Goal: Information Seeking & Learning: Learn about a topic

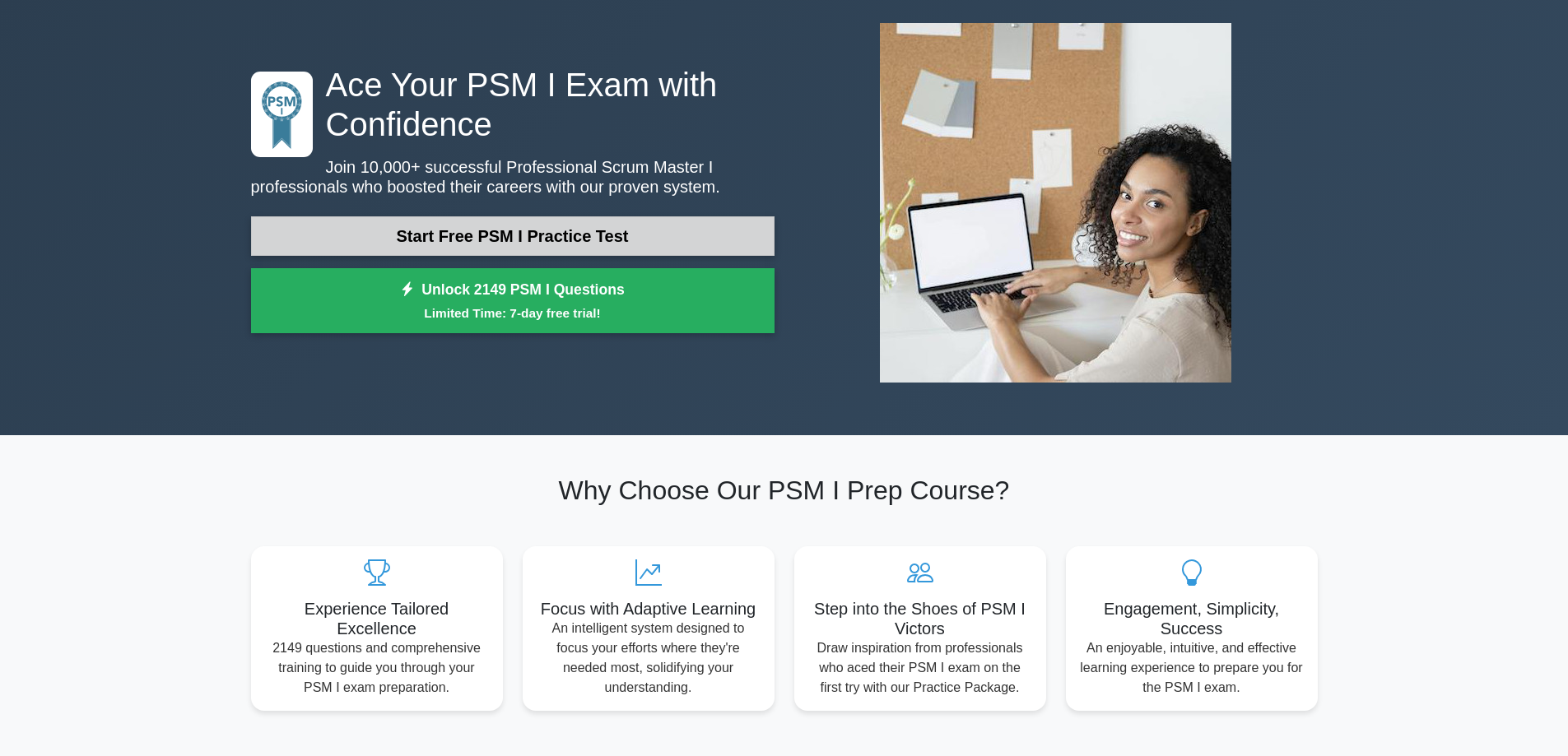
click at [506, 236] on link "Start Free PSM I Practice Test" at bounding box center [513, 236] width 523 height 40
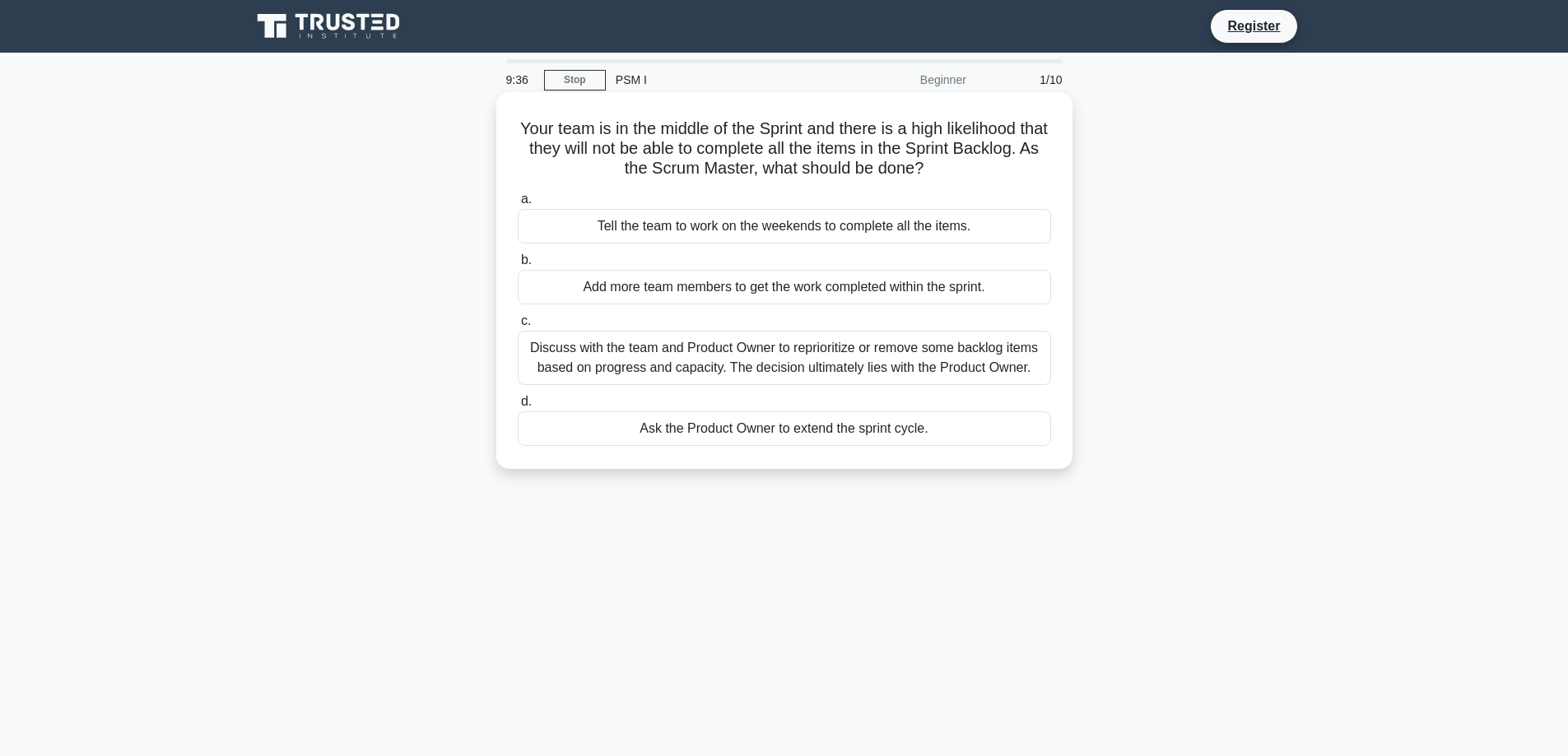
click at [753, 371] on div "Discuss with the team and Product Owner to reprioritize or remove some backlog …" at bounding box center [784, 358] width 533 height 55
click at [518, 326] on input "c. Discuss with the team and Product Owner to reprioritize or remove some backl…" at bounding box center [518, 322] width 0 height 11
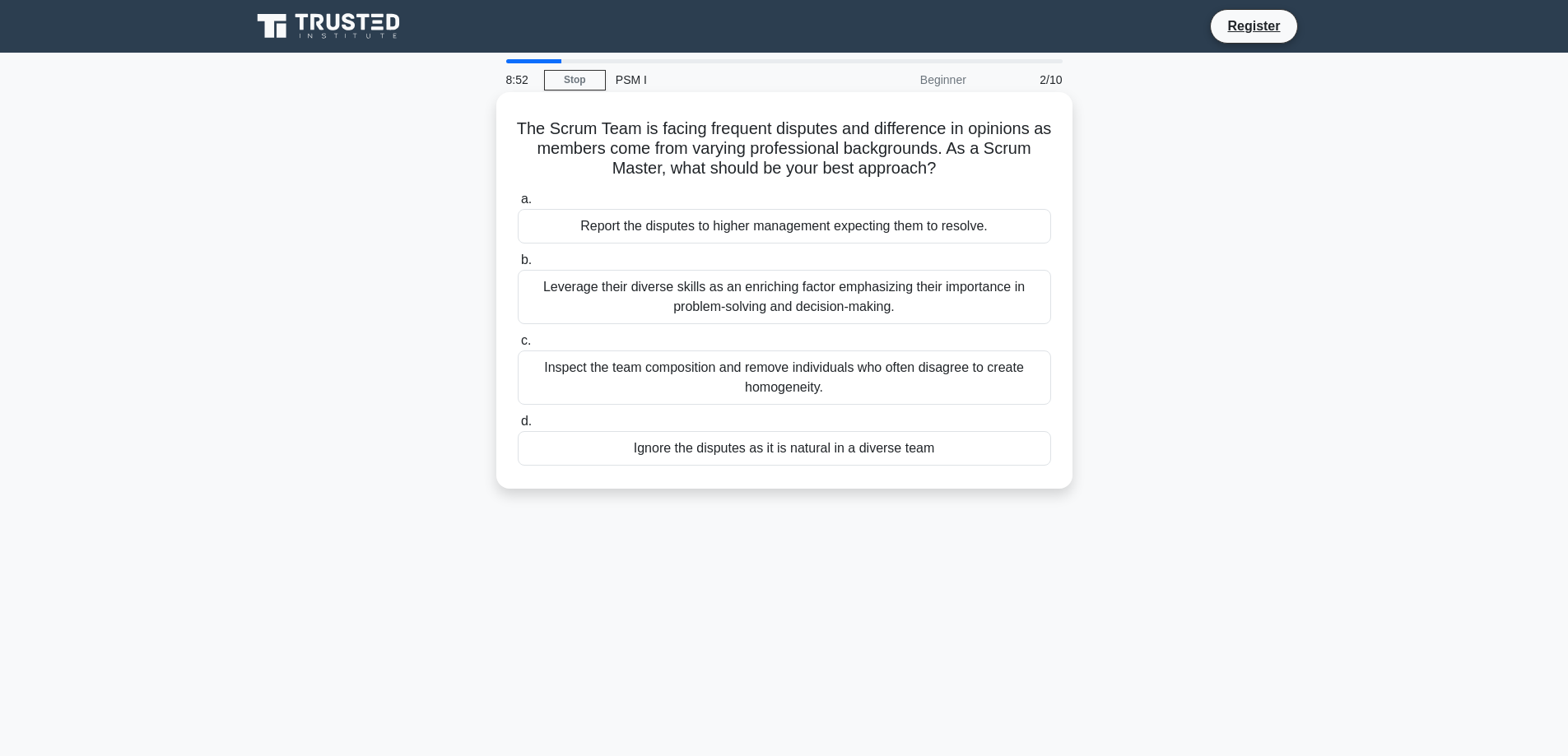
click at [685, 312] on div "Leverage their diverse skills as an enriching factor emphasizing their importan…" at bounding box center [784, 297] width 533 height 55
click at [518, 266] on input "b. Leverage their diverse skills as an enriching factor emphasizing their impor…" at bounding box center [518, 261] width 0 height 11
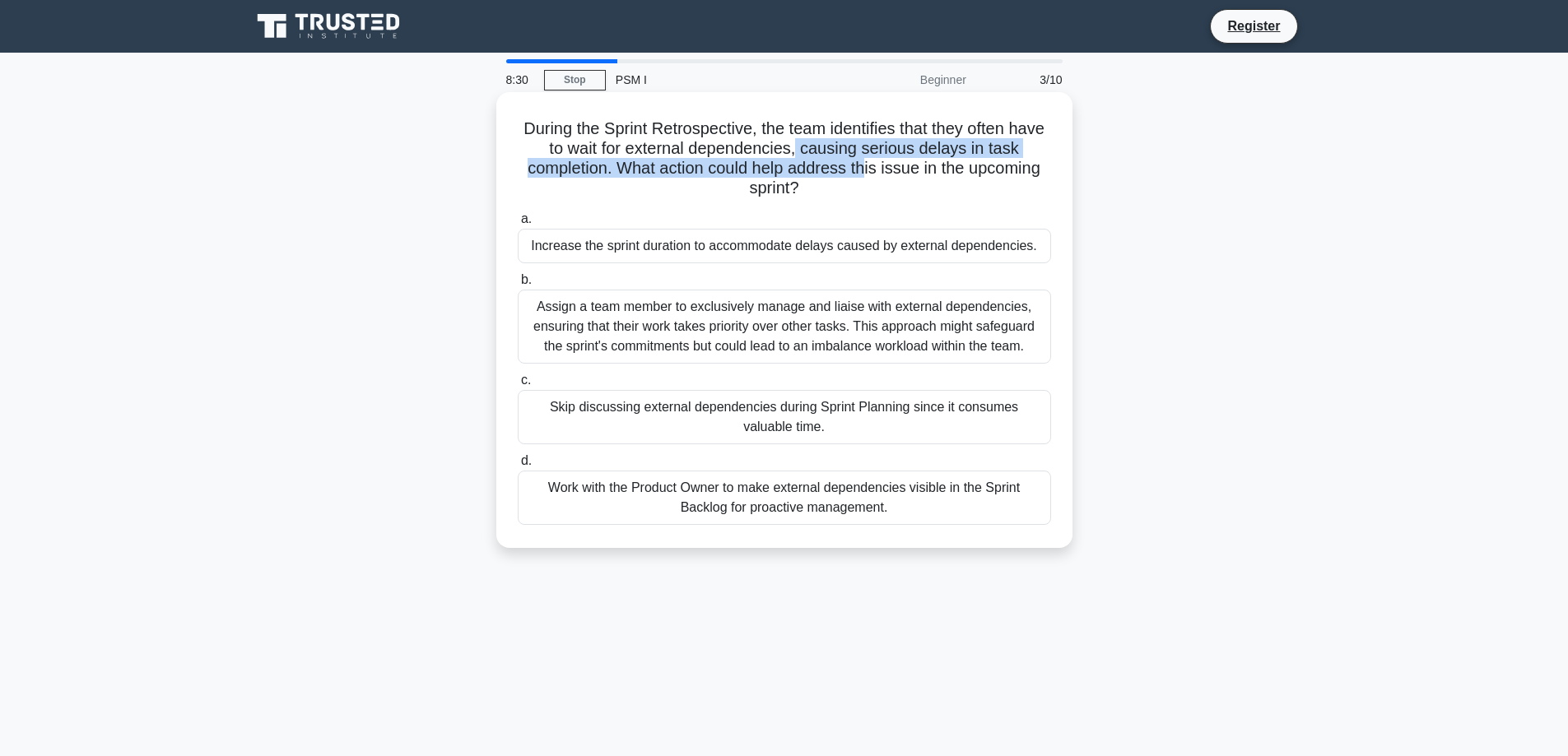
drag, startPoint x: 867, startPoint y: 161, endPoint x: 819, endPoint y: 153, distance: 48.7
click at [819, 153] on h5 "During the Sprint Retrospective, the team identifies that they often have to wa…" at bounding box center [784, 158] width 536 height 80
click at [811, 152] on h5 "During the Sprint Retrospective, the team identifies that they often have to wa…" at bounding box center [784, 158] width 536 height 80
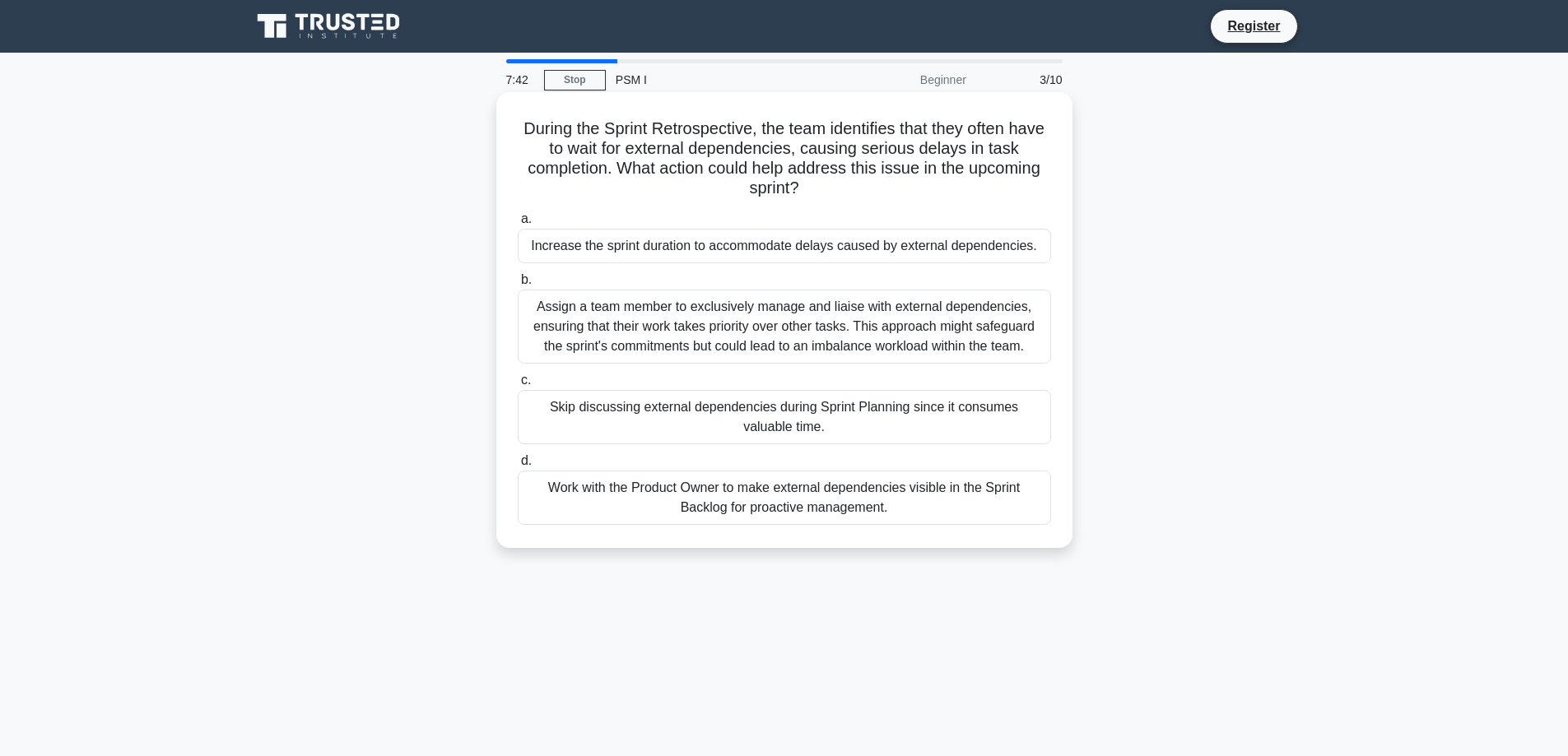
click at [651, 513] on div "Work with the Product Owner to make external dependencies visible in the Sprint…" at bounding box center [784, 497] width 533 height 55
click at [518, 467] on input "d. Work with the Product Owner to make external dependencies visible in the Spr…" at bounding box center [518, 461] width 0 height 11
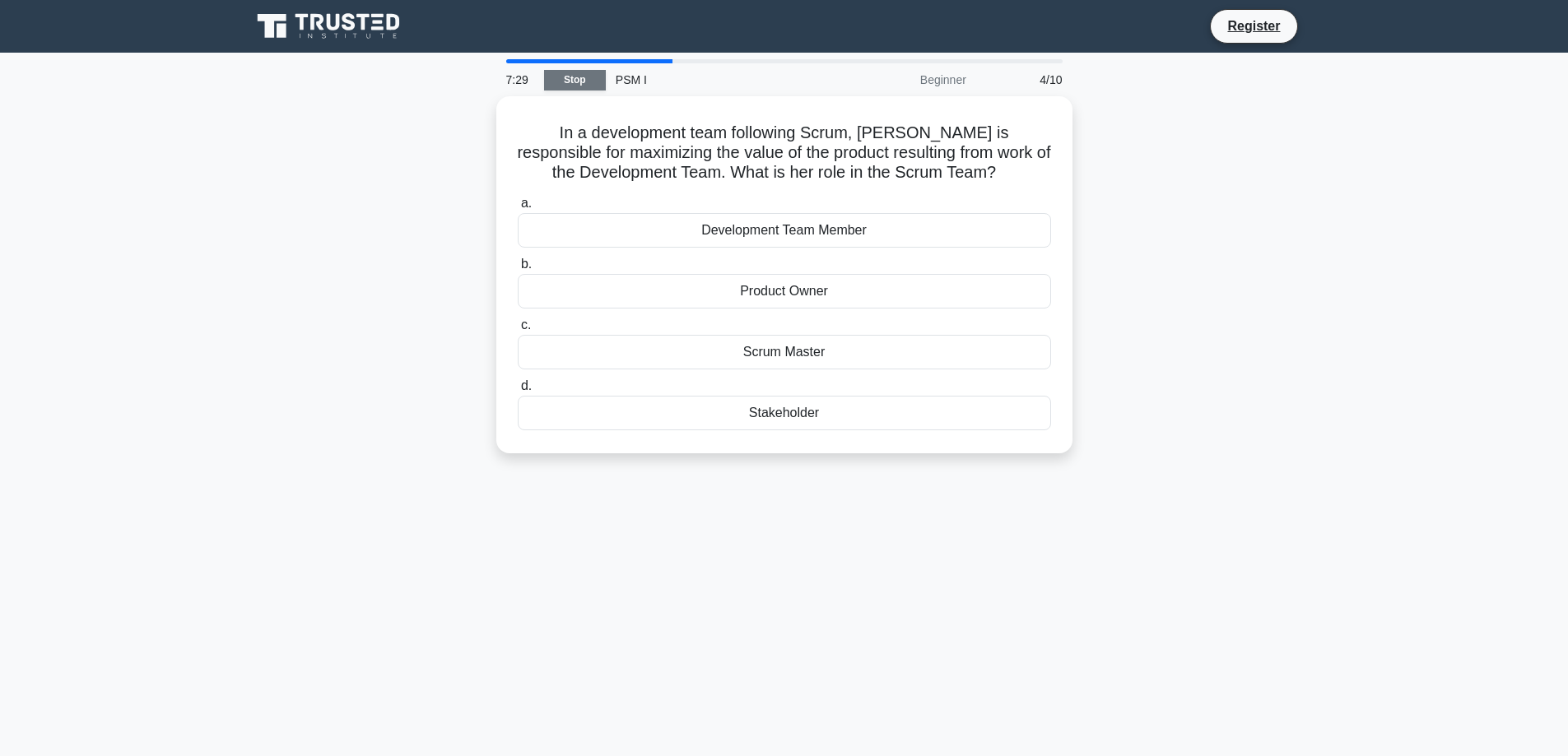
click at [584, 86] on link "Stop" at bounding box center [574, 80] width 62 height 20
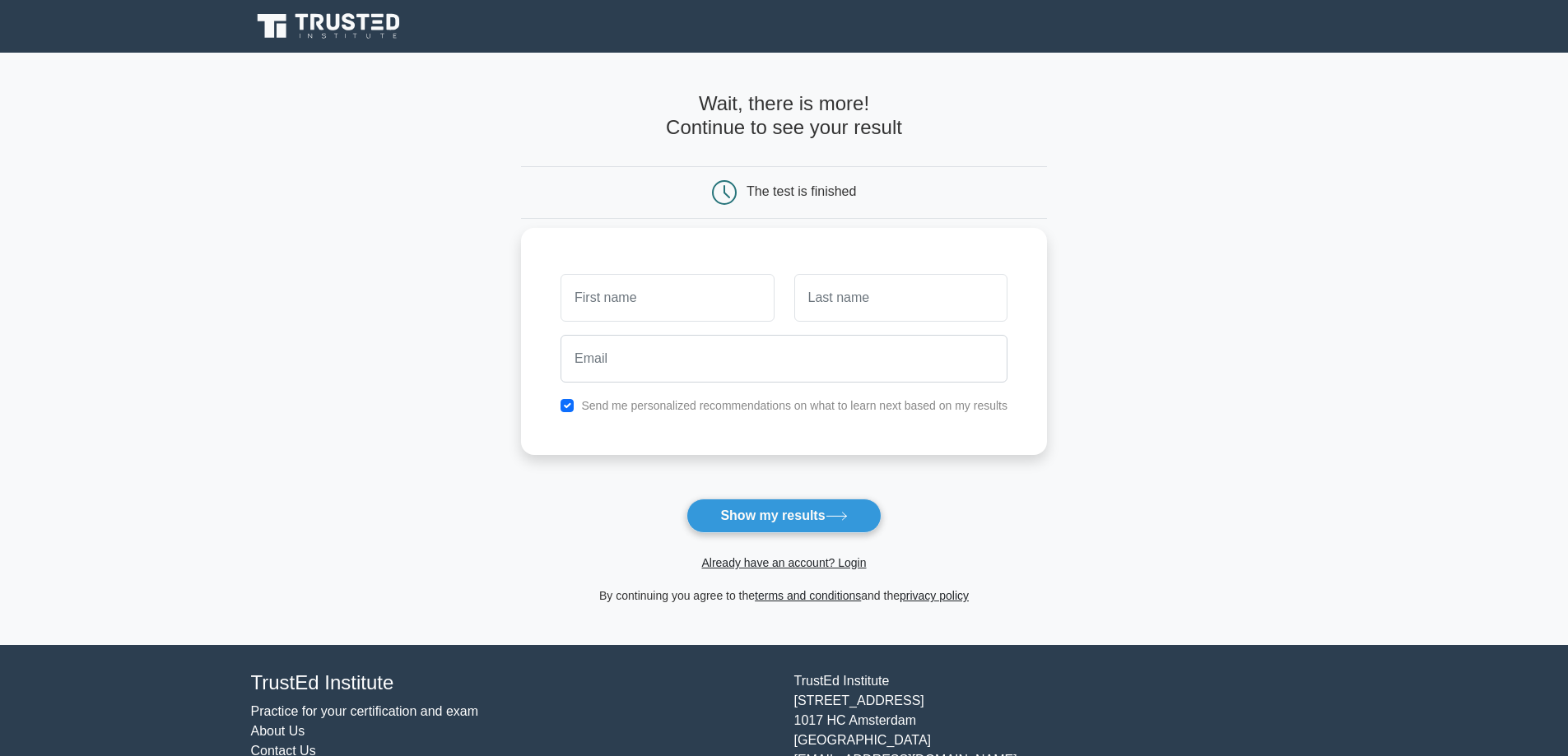
click at [669, 293] on input "text" at bounding box center [667, 298] width 214 height 48
click at [772, 513] on button "Show my results" at bounding box center [783, 516] width 194 height 34
type input "sev"
click at [912, 299] on input "v" at bounding box center [900, 298] width 214 height 48
type input "va"
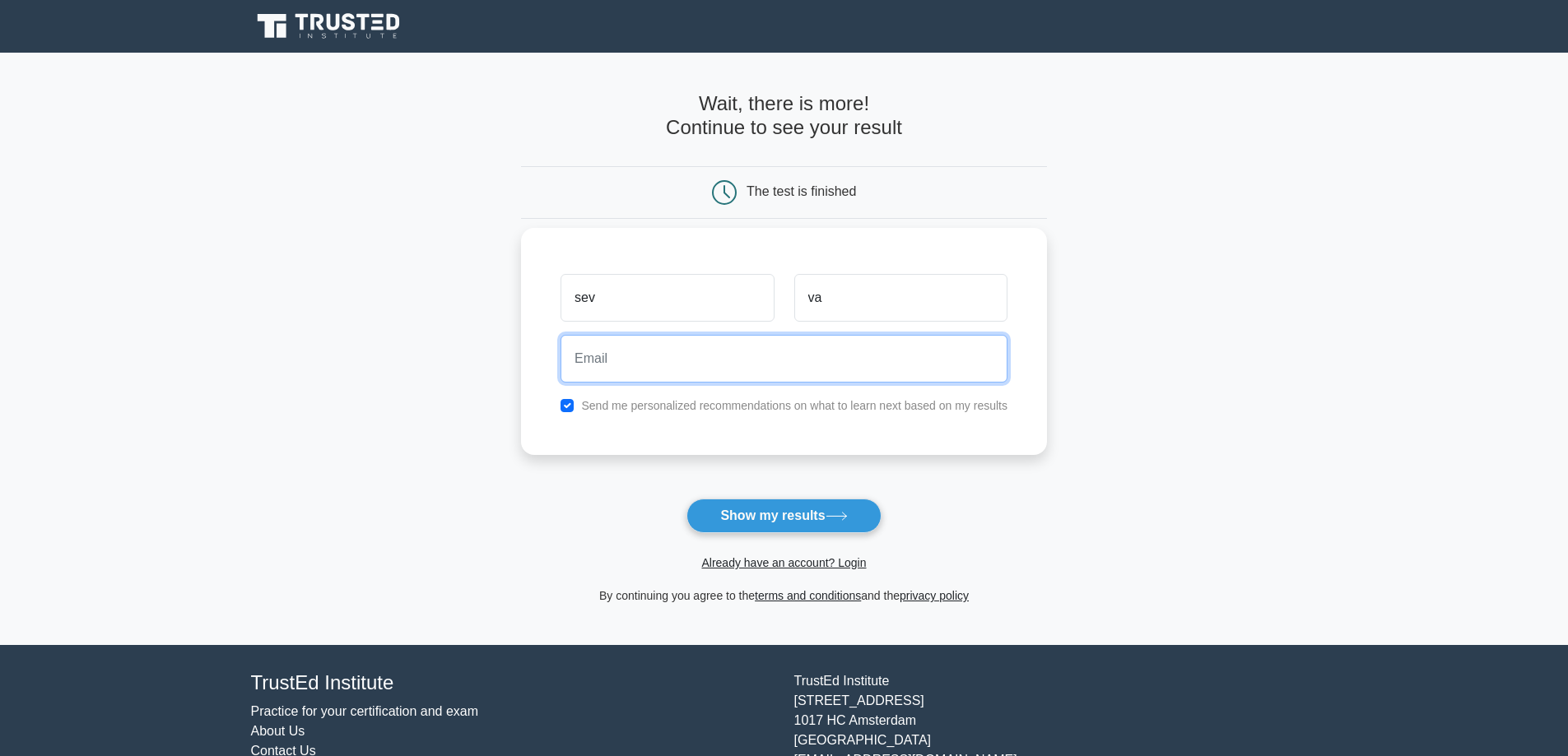
drag, startPoint x: 773, startPoint y: 371, endPoint x: 773, endPoint y: 383, distance: 12.0
click at [773, 371] on input "email" at bounding box center [783, 359] width 447 height 48
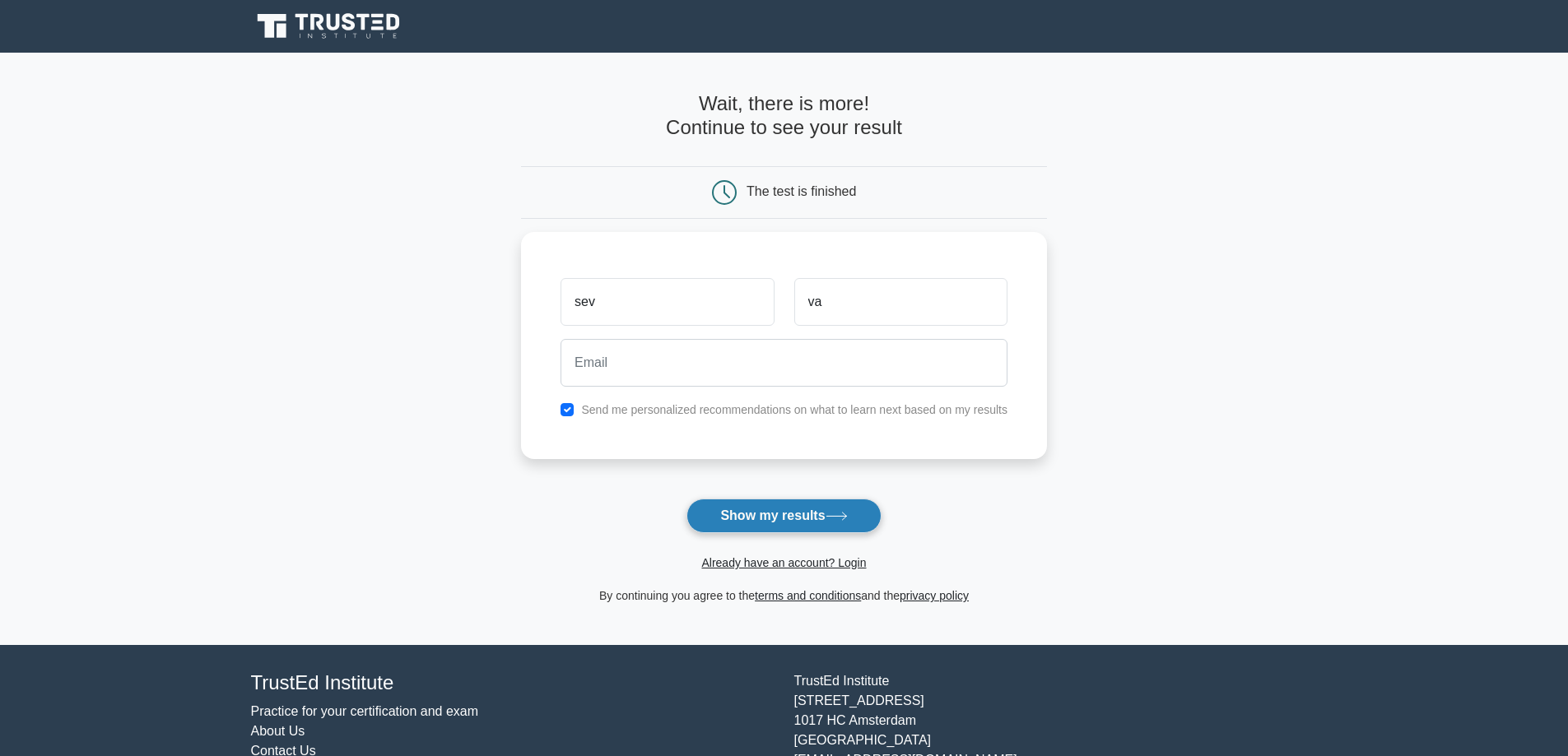
click at [856, 507] on button "Show my results" at bounding box center [783, 516] width 194 height 34
click at [854, 509] on button "Show my results" at bounding box center [783, 516] width 194 height 34
click at [853, 511] on button "Show my results" at bounding box center [783, 516] width 194 height 34
click at [817, 506] on button "Show my results" at bounding box center [783, 516] width 194 height 34
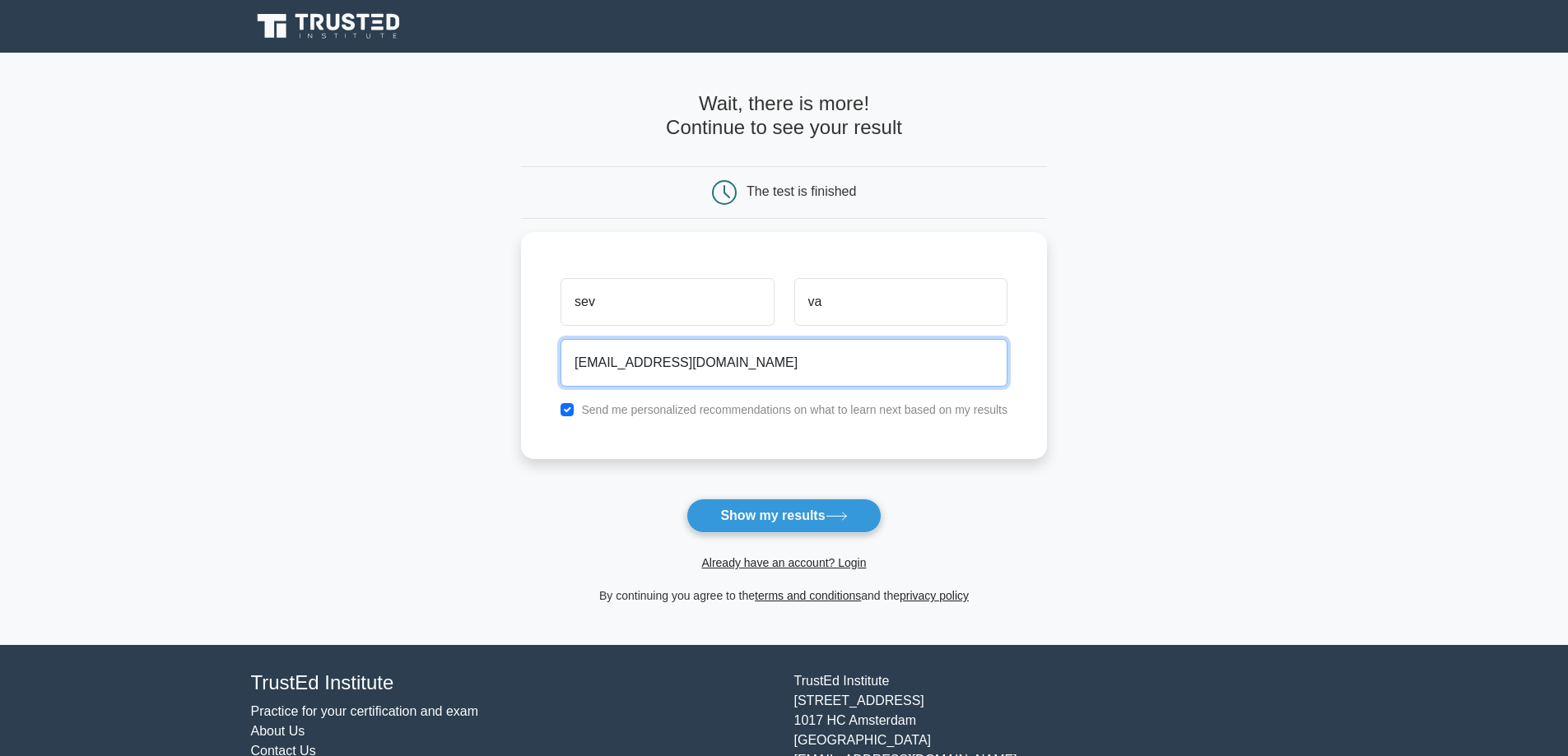
type input "aa@f.com"
click at [787, 542] on div "Already have an account? Login" at bounding box center [784, 553] width 526 height 40
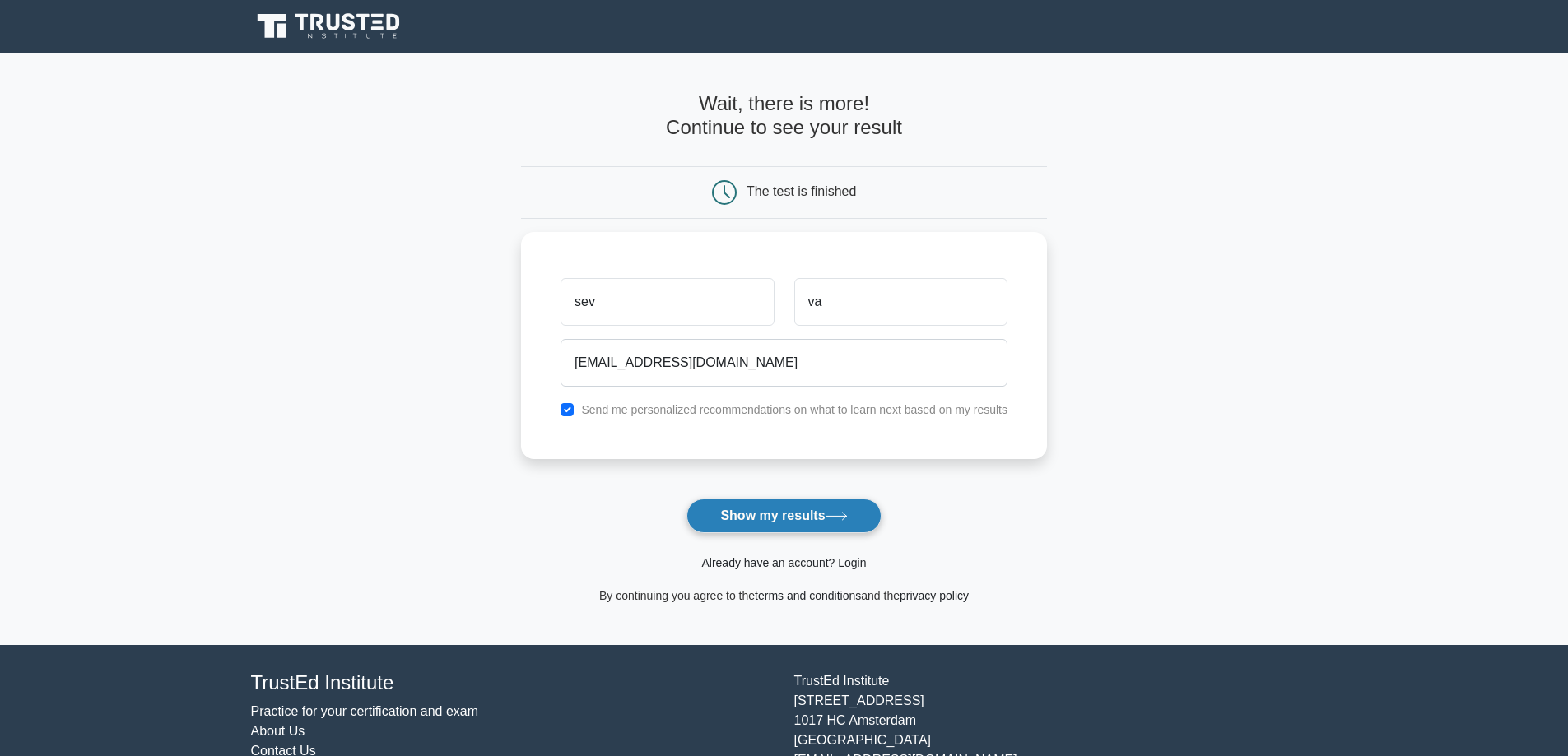
click at [785, 524] on button "Show my results" at bounding box center [783, 516] width 194 height 34
